Goal: Transaction & Acquisition: Purchase product/service

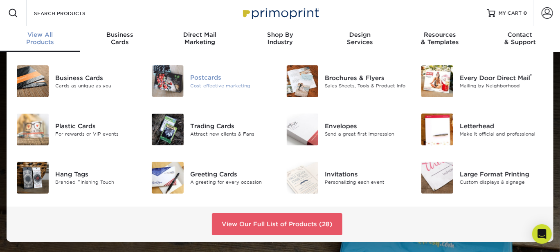
click at [199, 73] on div "Postcards" at bounding box center [232, 77] width 84 height 9
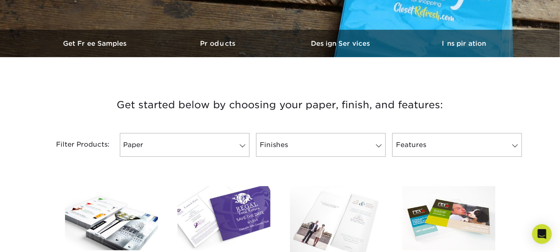
scroll to position [272, 0]
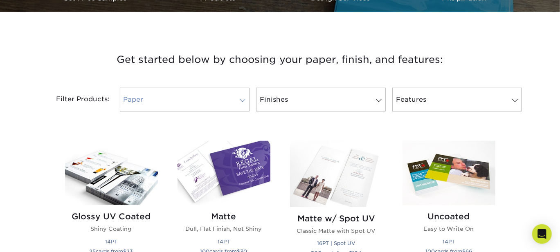
click at [246, 97] on span at bounding box center [242, 100] width 11 height 7
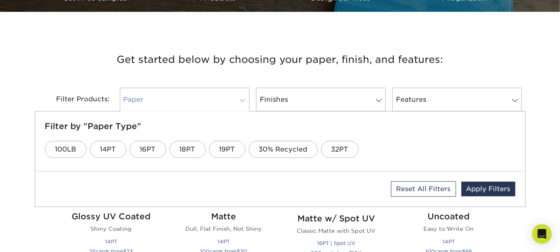
click at [246, 97] on span at bounding box center [242, 100] width 11 height 7
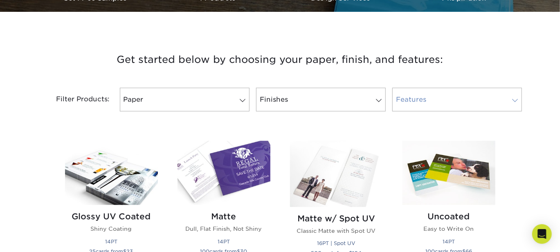
click at [405, 88] on link "Features" at bounding box center [457, 100] width 130 height 24
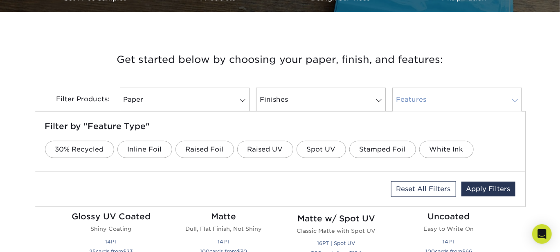
click at [405, 88] on link "Features" at bounding box center [457, 100] width 130 height 24
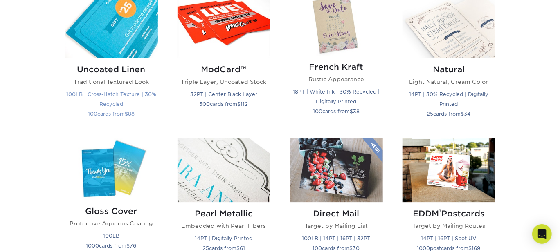
scroll to position [908, 0]
